Goal: Information Seeking & Learning: Learn about a topic

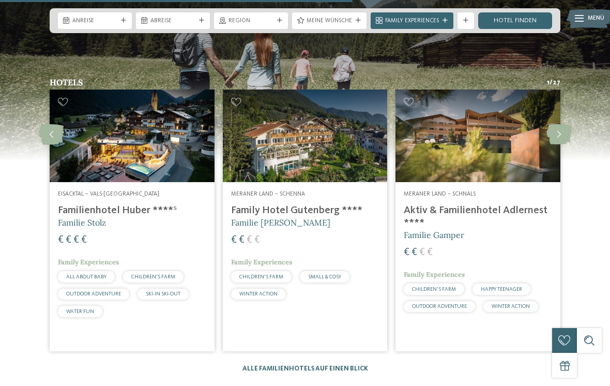
scroll to position [2129, 0]
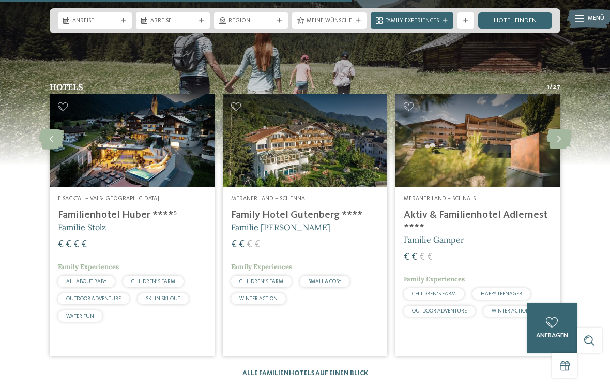
click at [96, 209] on h4 "Familienhotel Huber ****ˢ" at bounding box center [132, 215] width 148 height 12
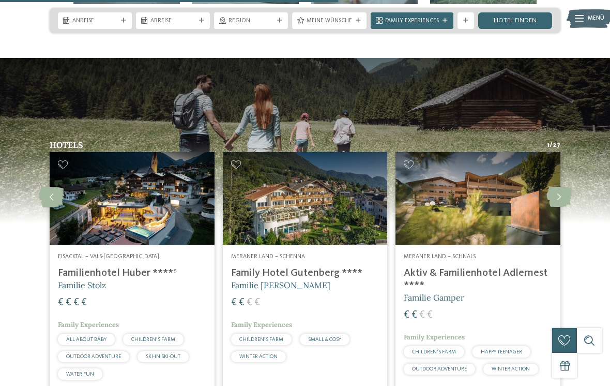
scroll to position [2071, 0]
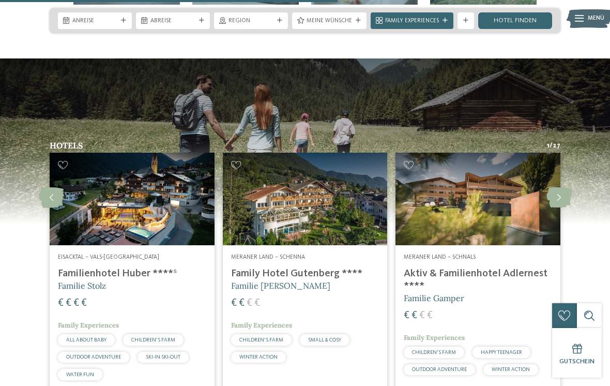
click at [450, 293] on span "Familie Gamper" at bounding box center [434, 298] width 60 height 10
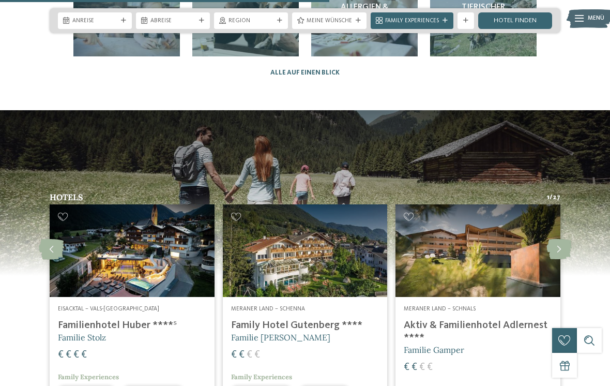
scroll to position [2021, 0]
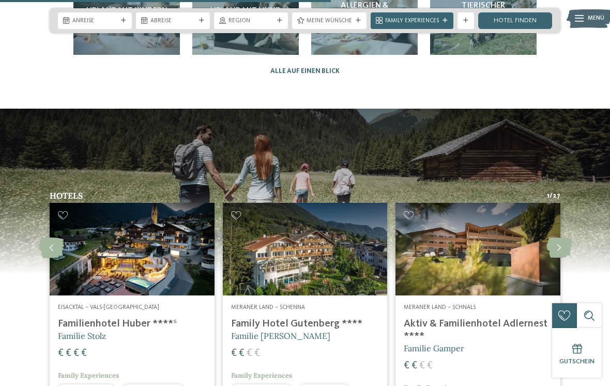
click at [563, 237] on icon at bounding box center [558, 247] width 25 height 21
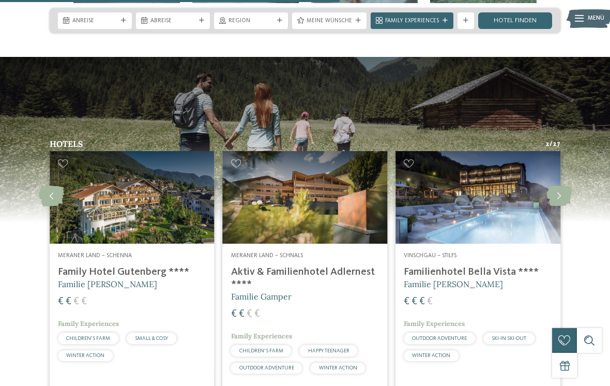
scroll to position [2080, 0]
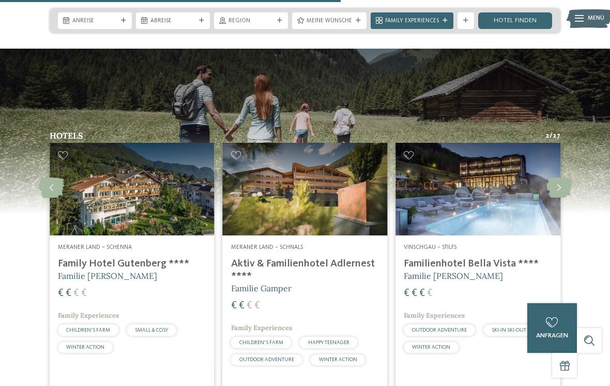
click at [556, 177] on icon at bounding box center [558, 187] width 25 height 21
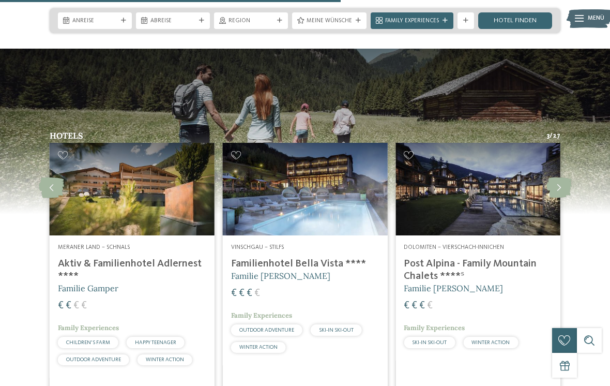
click at [560, 177] on icon at bounding box center [558, 187] width 25 height 21
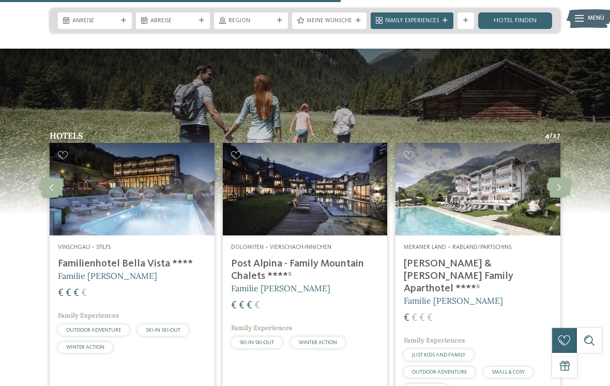
click at [559, 177] on icon at bounding box center [558, 187] width 25 height 21
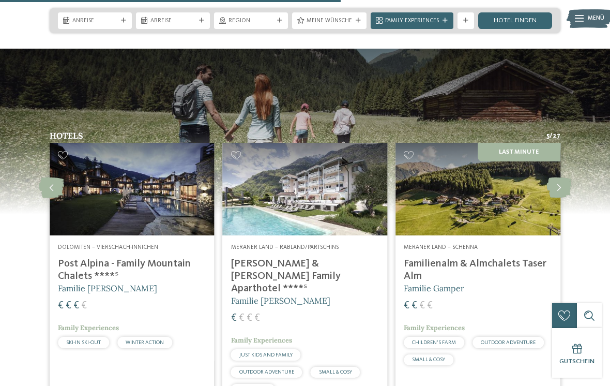
click at [558, 177] on icon at bounding box center [558, 187] width 25 height 21
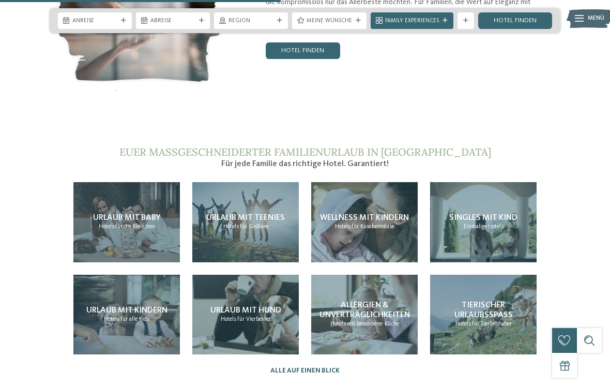
scroll to position [1721, 0]
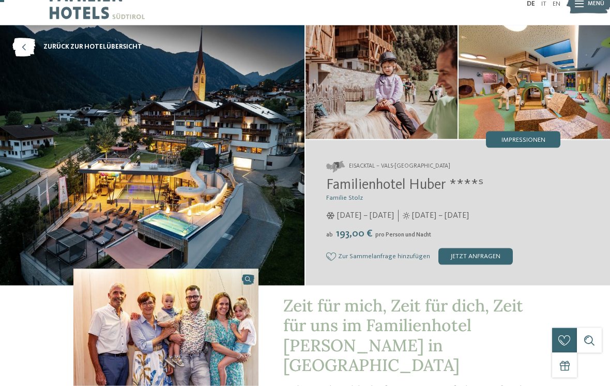
scroll to position [6, 0]
